Goal: Information Seeking & Learning: Learn about a topic

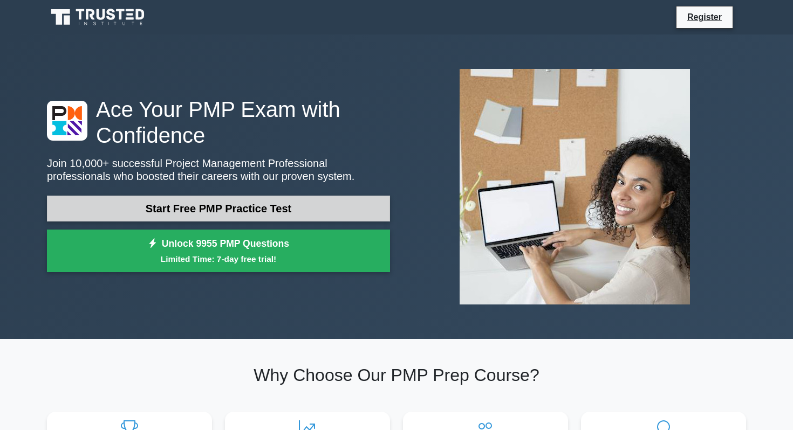
click at [306, 203] on link "Start Free PMP Practice Test" at bounding box center [218, 209] width 343 height 26
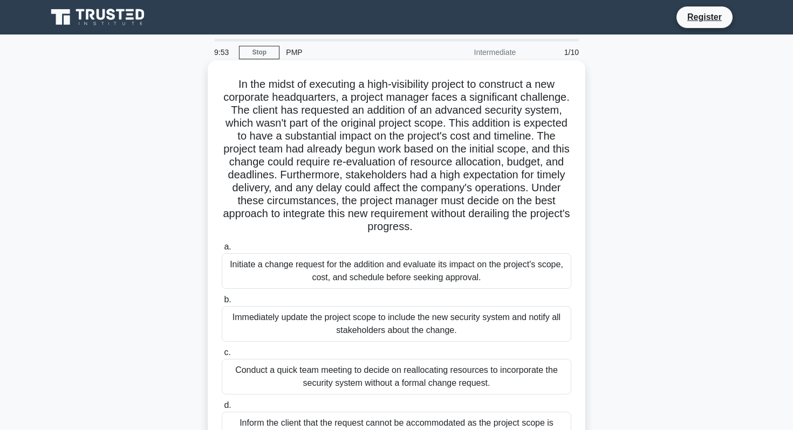
click at [297, 275] on div "Initiate a change request for the addition and evaluate its impact on the proje…" at bounding box center [397, 272] width 350 height 36
click at [222, 251] on input "a. Initiate a change request for the addition and evaluate its impact on the pr…" at bounding box center [222, 247] width 0 height 7
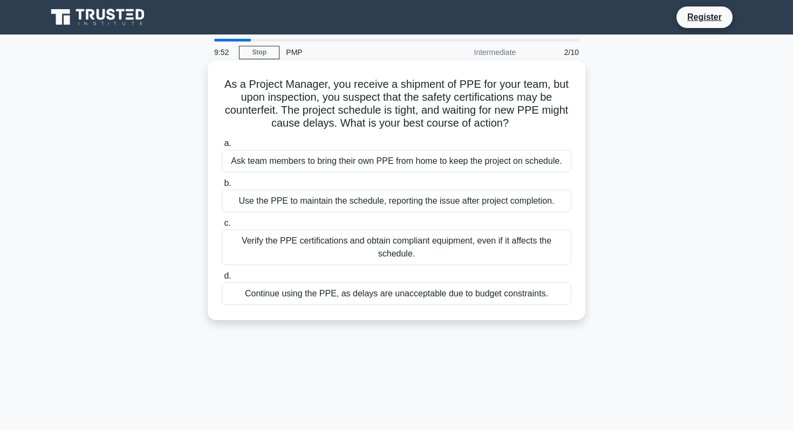
click at [295, 252] on div "Verify the PPE certifications and obtain compliant equipment, even if it affect…" at bounding box center [397, 248] width 350 height 36
click at [222, 227] on input "c. Verify the PPE certifications and obtain compliant equipment, even if it aff…" at bounding box center [222, 223] width 0 height 7
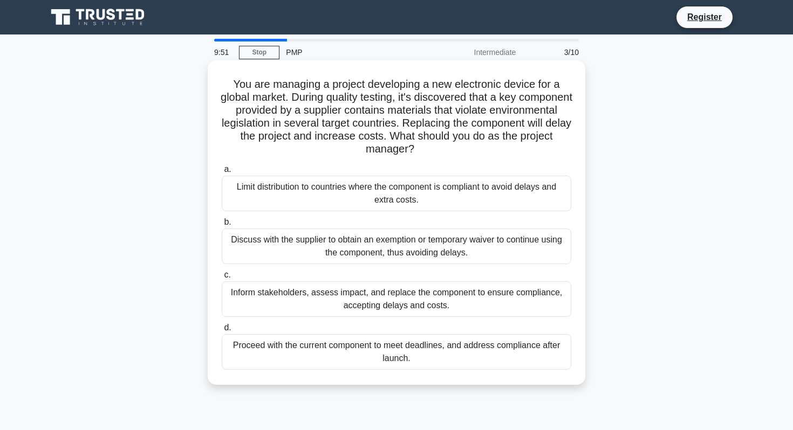
click at [300, 216] on label "b. Discuss with the supplier to obtain an exemption or temporary waiver to cont…" at bounding box center [397, 240] width 350 height 49
click at [222, 219] on input "b. Discuss with the supplier to obtain an exemption or temporary waiver to cont…" at bounding box center [222, 222] width 0 height 7
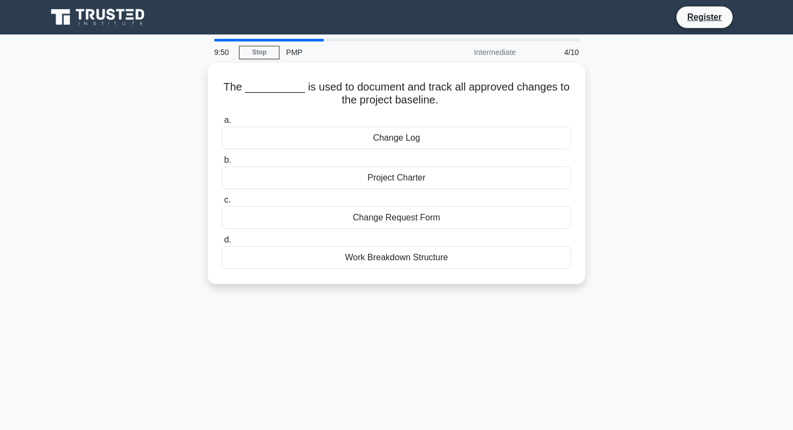
click at [300, 216] on div "Change Request Form" at bounding box center [397, 218] width 350 height 23
click at [222, 204] on input "c. Change Request Form" at bounding box center [222, 200] width 0 height 7
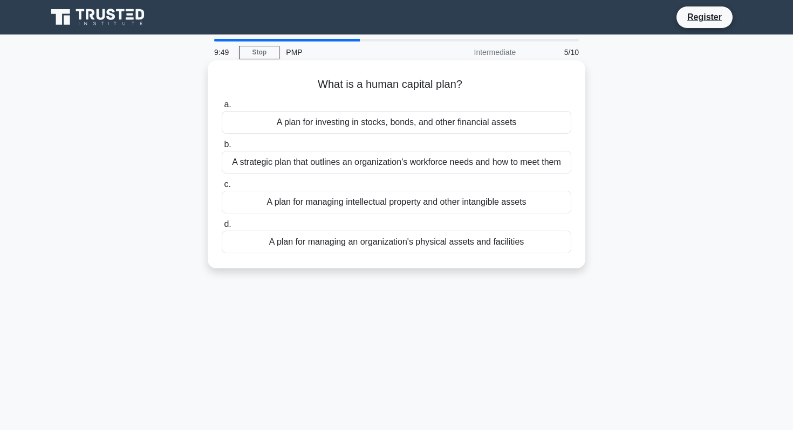
click at [296, 199] on div "A plan for managing intellectual property and other intangible assets" at bounding box center [397, 202] width 350 height 23
click at [222, 188] on input "c. A plan for managing intellectual property and other intangible assets" at bounding box center [222, 184] width 0 height 7
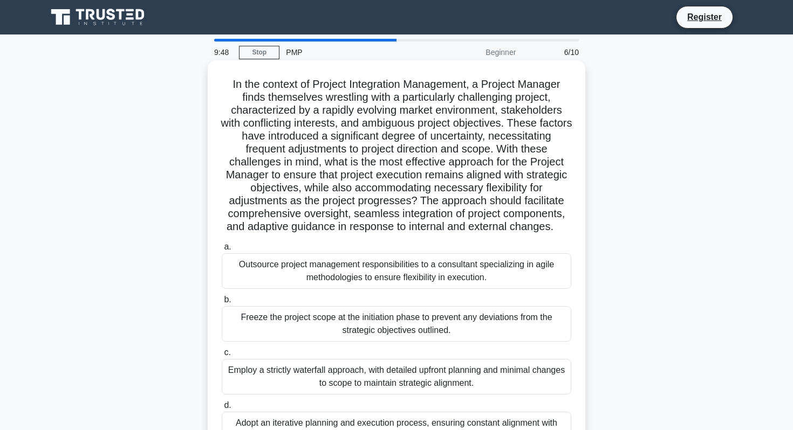
click at [317, 274] on div "Outsource project management responsibilities to a consultant specializing in a…" at bounding box center [397, 272] width 350 height 36
click at [222, 251] on input "a. Outsource project management responsibilities to a consultant specializing i…" at bounding box center [222, 247] width 0 height 7
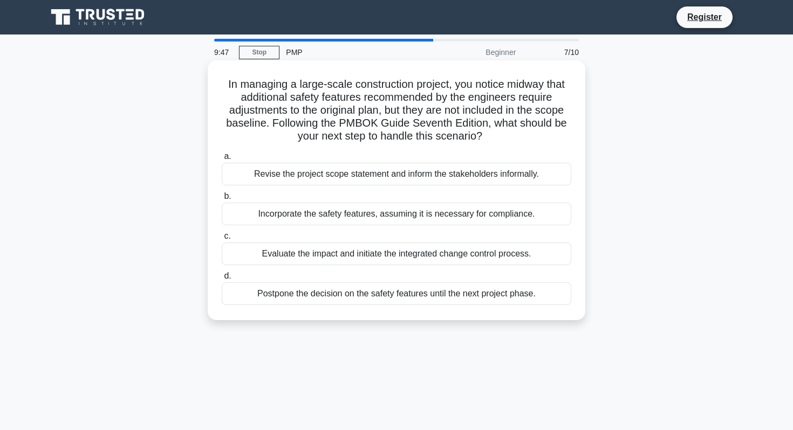
click at [324, 297] on div "Postpone the decision on the safety features until the next project phase." at bounding box center [397, 294] width 350 height 23
click at [222, 280] on input "d. Postpone the decision on the safety features until the next project phase." at bounding box center [222, 276] width 0 height 7
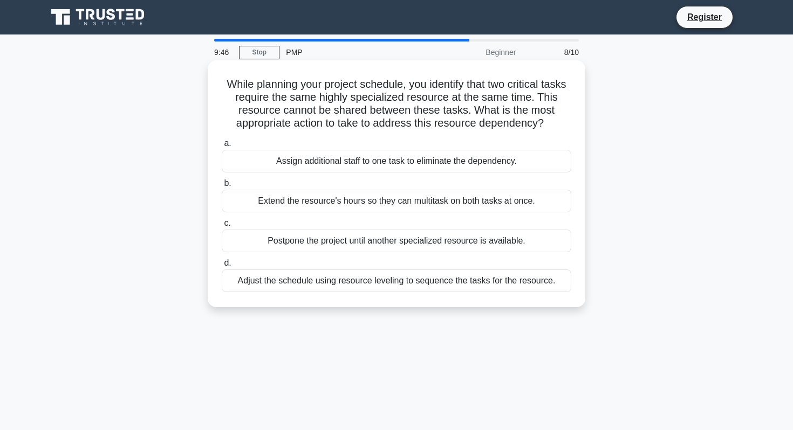
click at [306, 201] on div "Extend the resource's hours so they can multitask on both tasks at once." at bounding box center [397, 201] width 350 height 23
click at [222, 187] on input "b. Extend the resource's hours so they can multitask on both tasks at once." at bounding box center [222, 183] width 0 height 7
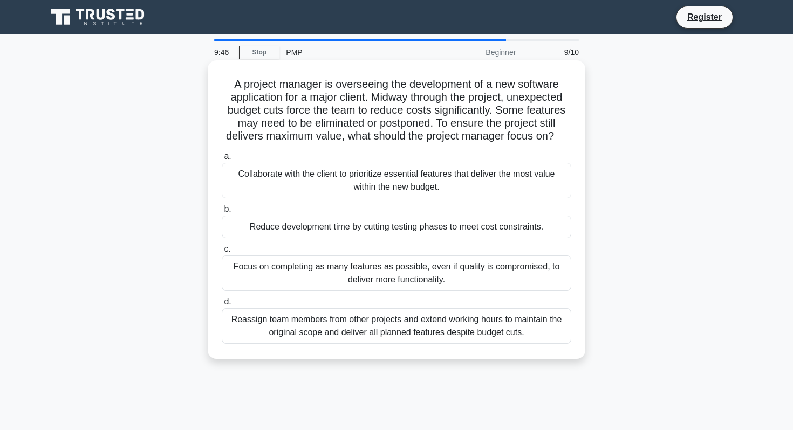
click at [315, 174] on div "Collaborate with the client to prioritize essential features that deliver the m…" at bounding box center [397, 181] width 350 height 36
click at [222, 160] on input "a. Collaborate with the client to prioritize essential features that deliver th…" at bounding box center [222, 156] width 0 height 7
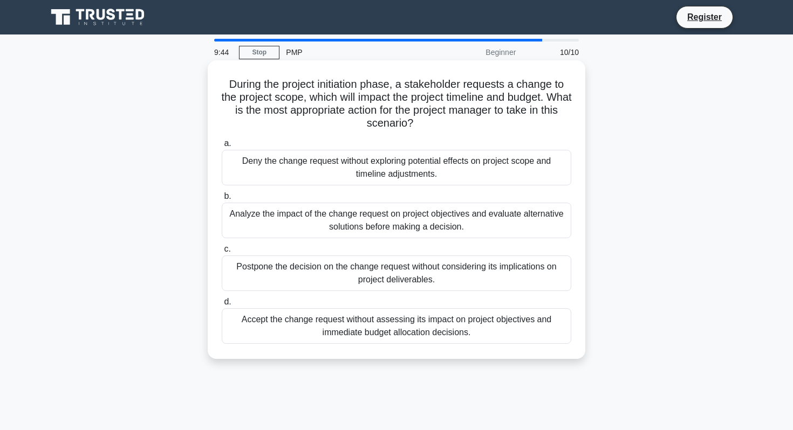
click at [332, 264] on div "Postpone the decision on the change request without considering its implication…" at bounding box center [397, 274] width 350 height 36
click at [222, 253] on input "c. Postpone the decision on the change request without considering its implicat…" at bounding box center [222, 249] width 0 height 7
